Goal: Task Accomplishment & Management: Manage account settings

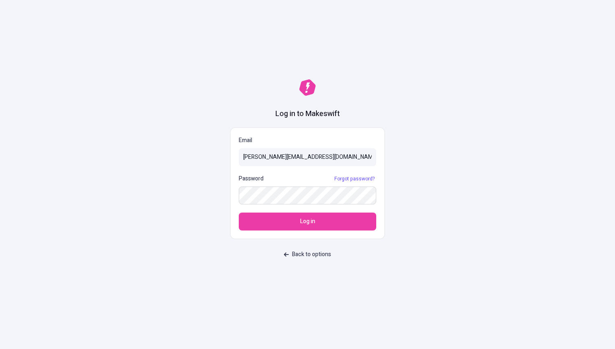
click at [239, 212] on button "Log in" at bounding box center [308, 221] width 138 height 18
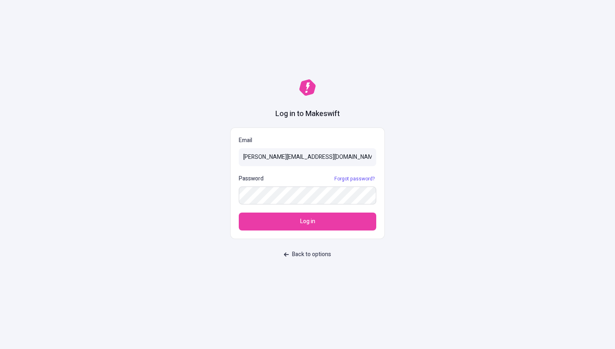
click at [239, 212] on button "Log in" at bounding box center [308, 221] width 138 height 18
click at [285, 157] on input "francis.dong+nnn@bigcommerce.com" at bounding box center [308, 157] width 138 height 18
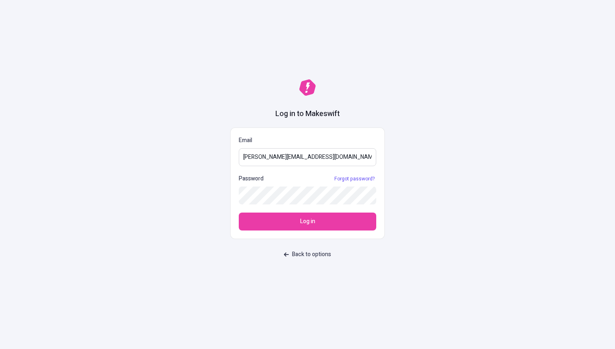
type input "[PERSON_NAME][EMAIL_ADDRESS][DOMAIN_NAME]"
click at [239, 212] on button "Log in" at bounding box center [308, 221] width 138 height 18
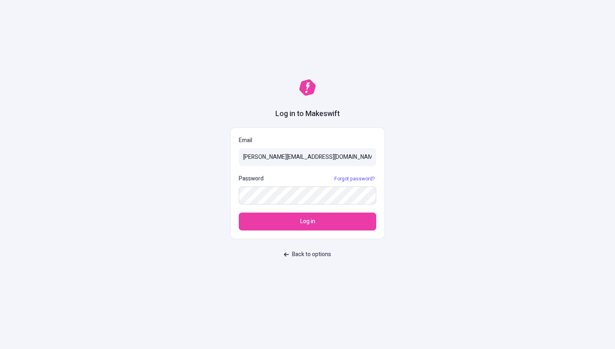
click at [239, 212] on button "Log in" at bounding box center [308, 221] width 138 height 18
click at [344, 181] on link "Forgot password?" at bounding box center [355, 178] width 44 height 7
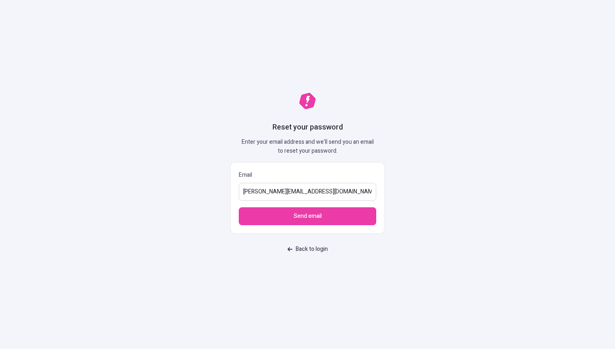
type input "[PERSON_NAME][EMAIL_ADDRESS][DOMAIN_NAME]"
click at [239, 207] on button "Send email" at bounding box center [308, 216] width 138 height 18
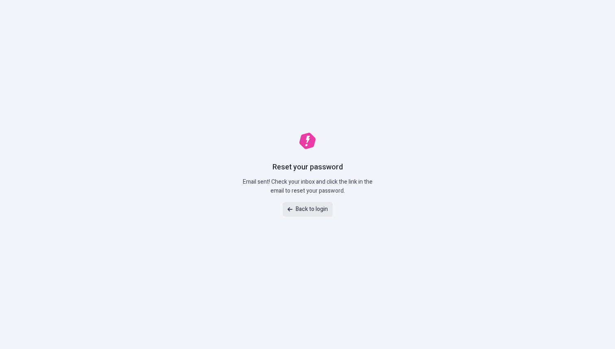
click at [310, 208] on link "Back to login" at bounding box center [308, 209] width 50 height 15
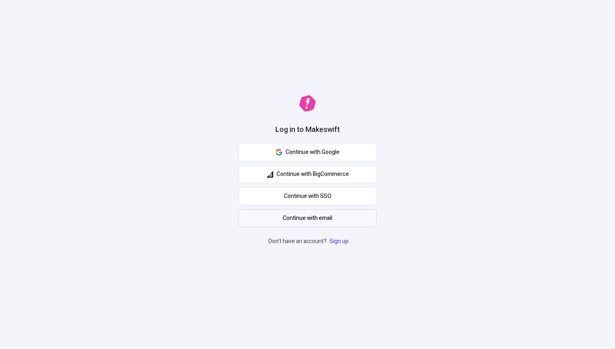
click at [305, 218] on span "Continue with email" at bounding box center [308, 218] width 50 height 9
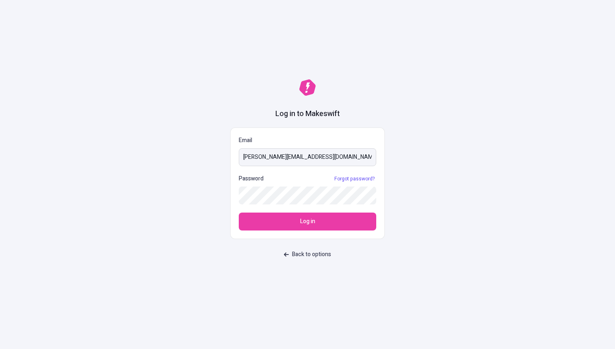
type input "[PERSON_NAME][EMAIL_ADDRESS][DOMAIN_NAME]"
click at [239, 212] on button "Log in" at bounding box center [308, 221] width 138 height 18
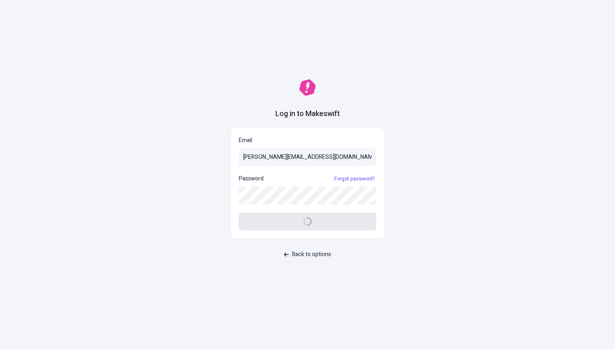
click at [511, 59] on div "Log in to Makeswift Email francis.dong+1@bigcommerce.com Password Forgot passwo…" at bounding box center [307, 174] width 615 height 349
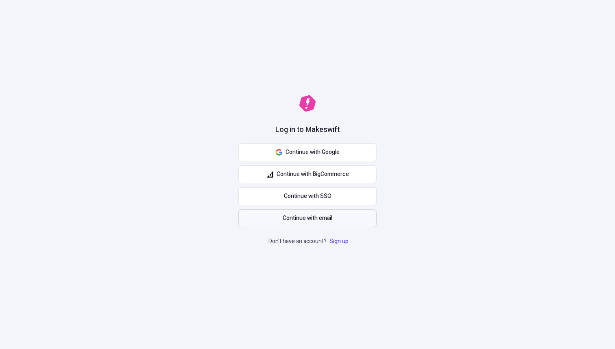
click at [315, 214] on span "Continue with email" at bounding box center [308, 218] width 50 height 9
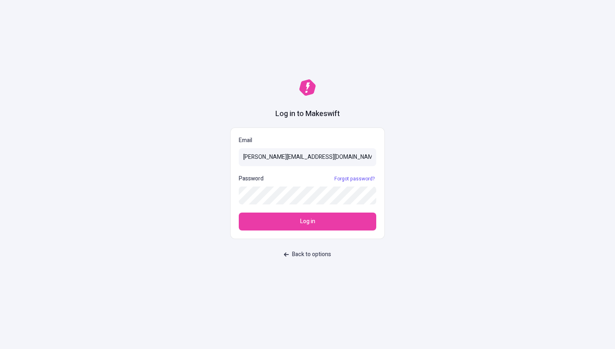
type input "[PERSON_NAME][EMAIL_ADDRESS][DOMAIN_NAME]"
click at [239, 212] on button "Log in" at bounding box center [308, 221] width 138 height 18
click at [364, 177] on link "Forgot password?" at bounding box center [355, 178] width 44 height 7
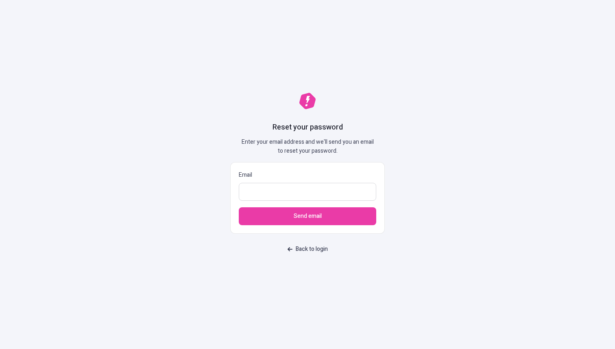
click at [304, 197] on input "Email" at bounding box center [308, 192] width 138 height 18
type input "[PERSON_NAME][EMAIL_ADDRESS][DOMAIN_NAME]"
click at [239, 207] on button "Send email" at bounding box center [308, 216] width 138 height 18
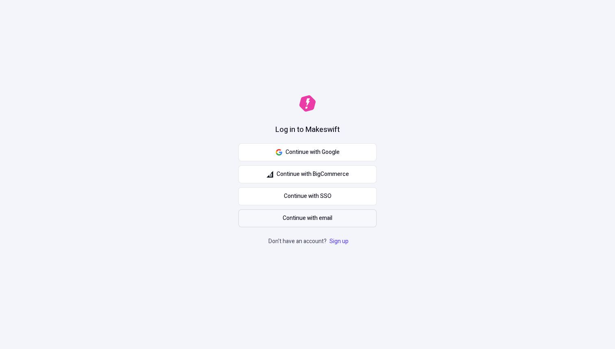
click at [290, 222] on span "Continue with email" at bounding box center [308, 218] width 50 height 9
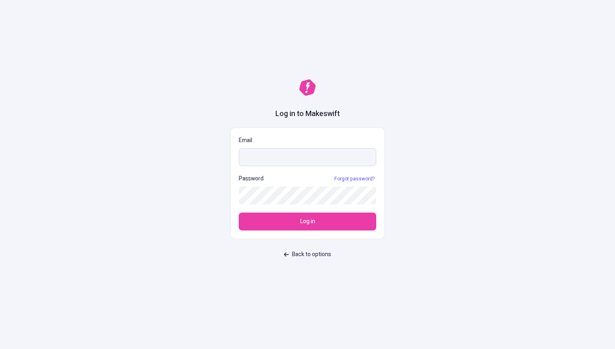
click at [278, 155] on input "Email" at bounding box center [308, 157] width 138 height 18
type input "[PERSON_NAME][EMAIL_ADDRESS][DOMAIN_NAME]"
click at [239, 212] on button "Log in" at bounding box center [308, 221] width 138 height 18
click at [328, 256] on span "Back to options" at bounding box center [311, 254] width 39 height 9
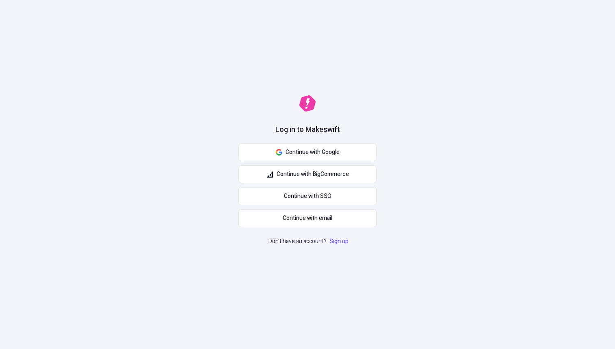
click at [328, 256] on div "Log in to Makeswift Continue with Google Continue with BigCommerce Continue wit…" at bounding box center [307, 174] width 615 height 349
click at [341, 243] on link "Sign up" at bounding box center [339, 241] width 22 height 9
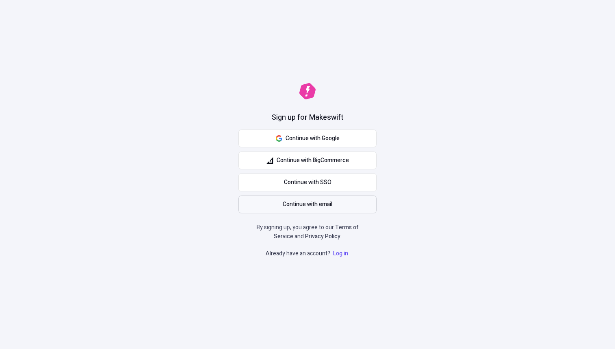
click at [312, 207] on span "Continue with email" at bounding box center [308, 204] width 50 height 9
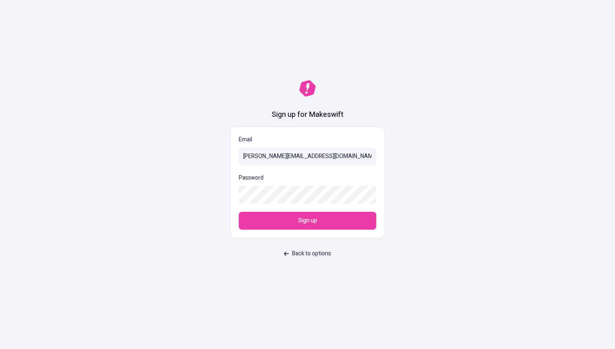
type input "francis.dong+1@bigcommerce.com"
click at [239, 212] on button "Sign up" at bounding box center [308, 221] width 138 height 18
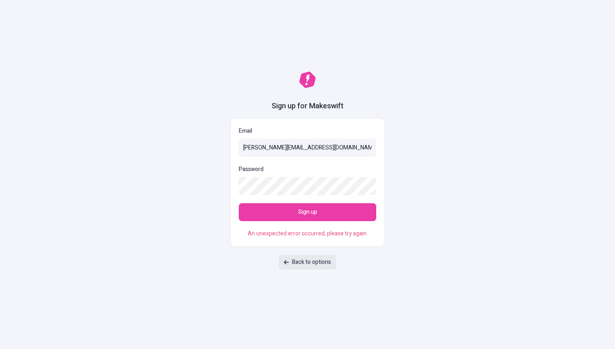
click at [307, 259] on span "Back to options" at bounding box center [311, 262] width 39 height 9
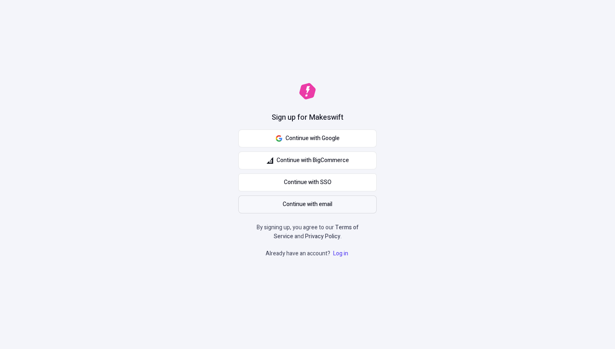
click at [319, 202] on span "Continue with email" at bounding box center [308, 204] width 50 height 9
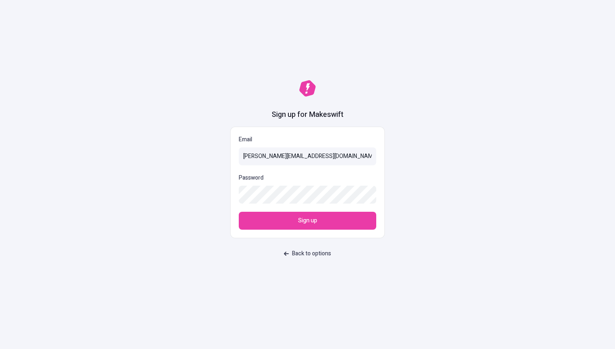
type input "francis.dong+222@bigcommerce.com"
click at [239, 212] on button "Sign up" at bounding box center [308, 221] width 138 height 18
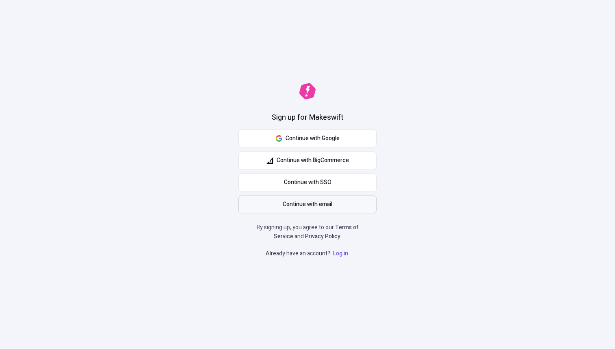
click at [295, 205] on span "Continue with email" at bounding box center [308, 204] width 50 height 9
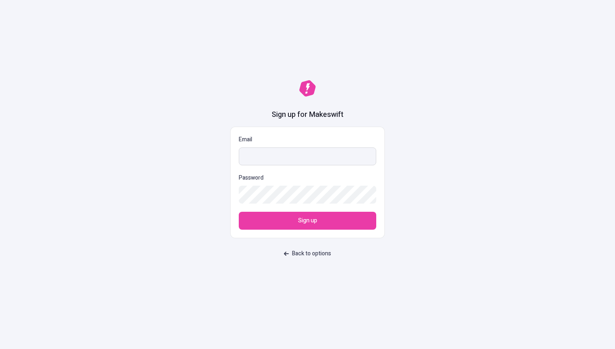
click at [280, 154] on input "Email" at bounding box center [308, 156] width 138 height 18
type input "[PERSON_NAME][EMAIL_ADDRESS][DOMAIN_NAME]"
click at [239, 212] on button "Sign up" at bounding box center [308, 221] width 138 height 18
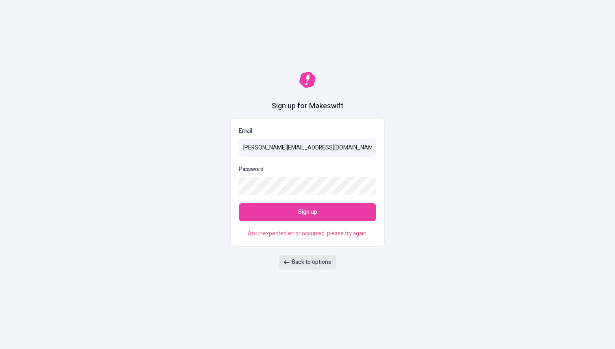
click at [303, 255] on button "Back to options" at bounding box center [307, 262] width 57 height 15
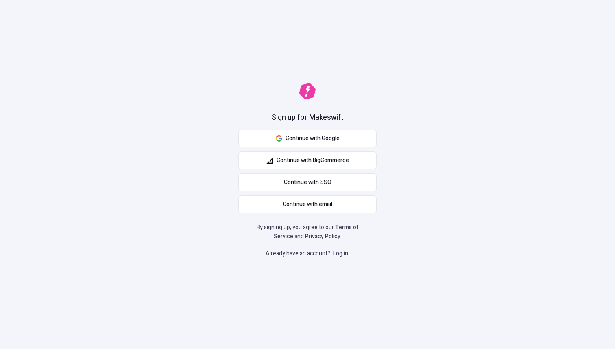
click at [334, 253] on link "Log in" at bounding box center [341, 253] width 18 height 9
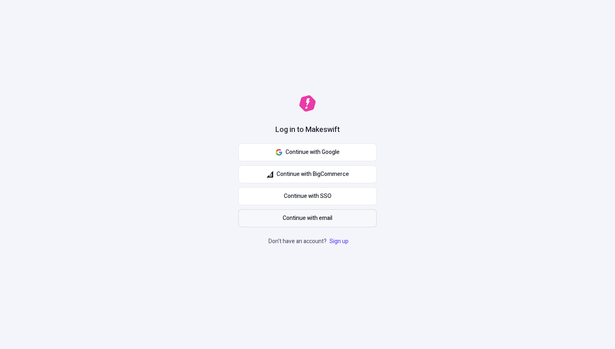
click at [335, 218] on button "Continue with email" at bounding box center [307, 218] width 138 height 18
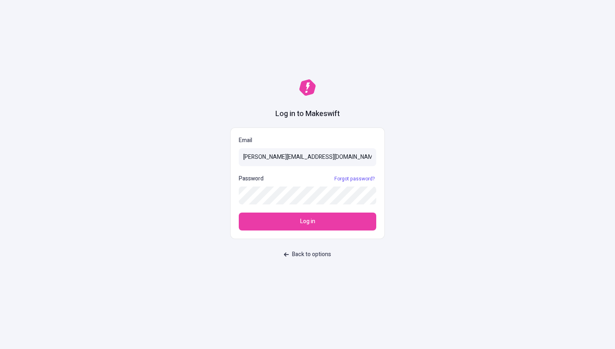
type input "[PERSON_NAME][EMAIL_ADDRESS][DOMAIN_NAME]"
click at [239, 212] on button "Log in" at bounding box center [308, 221] width 138 height 18
click at [271, 159] on input "[PERSON_NAME][EMAIL_ADDRESS][DOMAIN_NAME]" at bounding box center [308, 157] width 138 height 18
click at [239, 212] on button "Log in" at bounding box center [308, 221] width 138 height 18
click at [309, 255] on span "Back to options" at bounding box center [311, 254] width 39 height 9
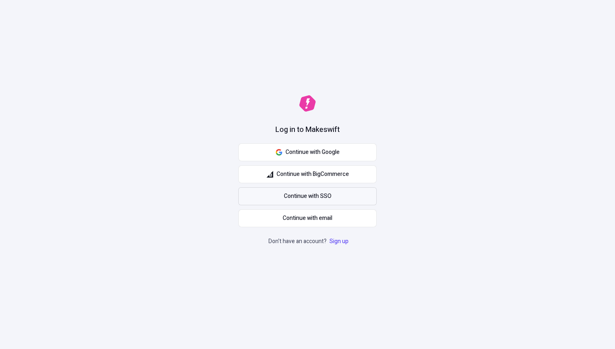
click at [345, 195] on link "Continue with SSO" at bounding box center [307, 196] width 138 height 18
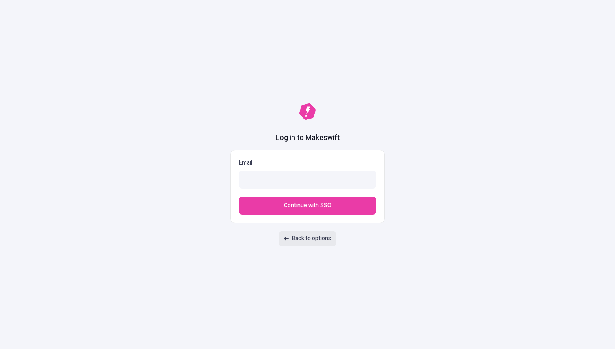
click at [321, 238] on link "Back to options" at bounding box center [307, 238] width 57 height 15
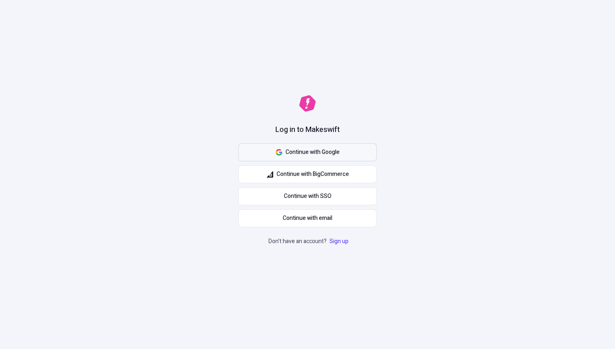
click at [321, 151] on span "Continue with Google" at bounding box center [313, 152] width 54 height 9
